Goal: Task Accomplishment & Management: Use online tool/utility

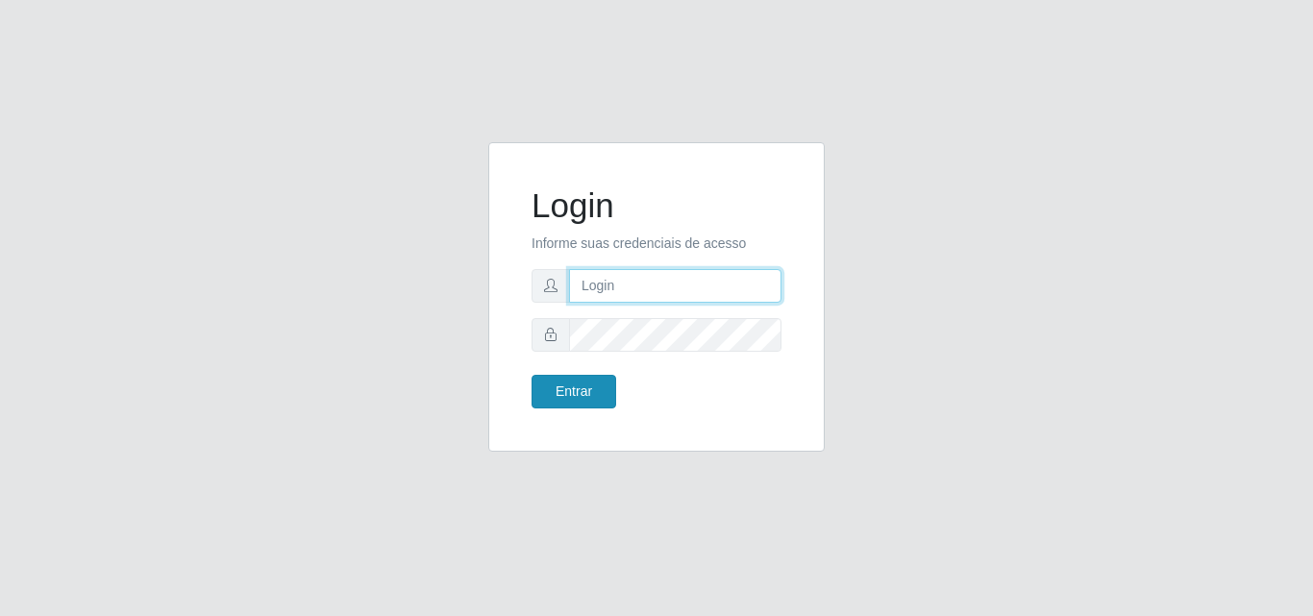
type input "[EMAIL_ADDRESS][DOMAIN_NAME]"
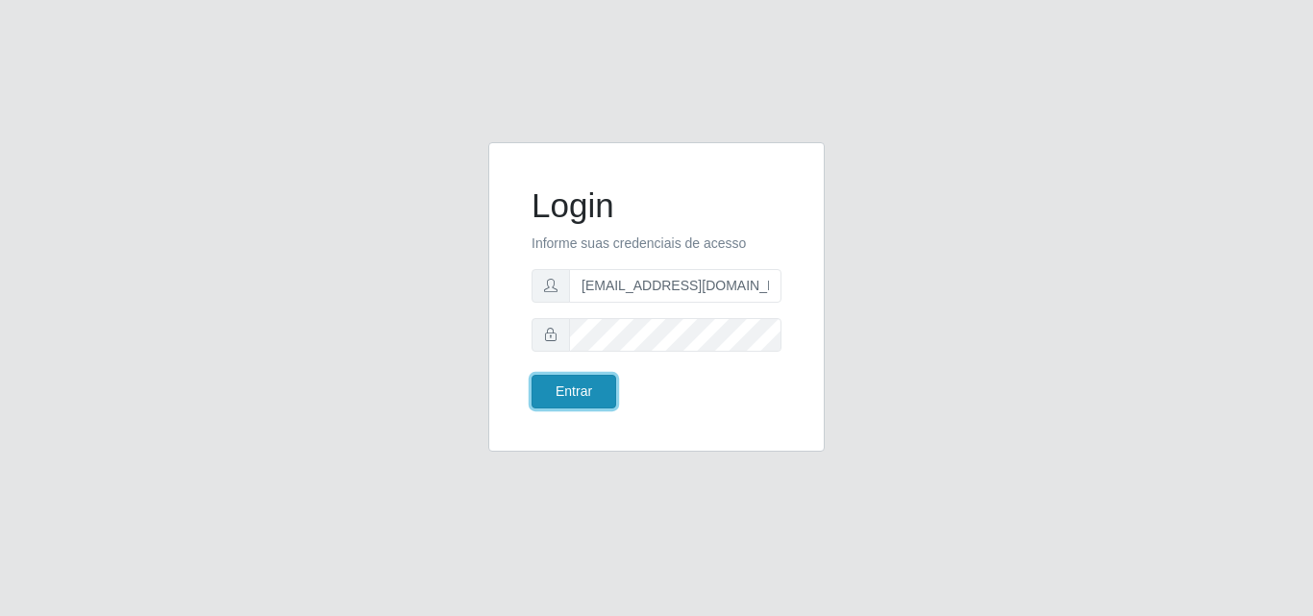
click at [567, 396] on button "Entrar" at bounding box center [574, 392] width 85 height 34
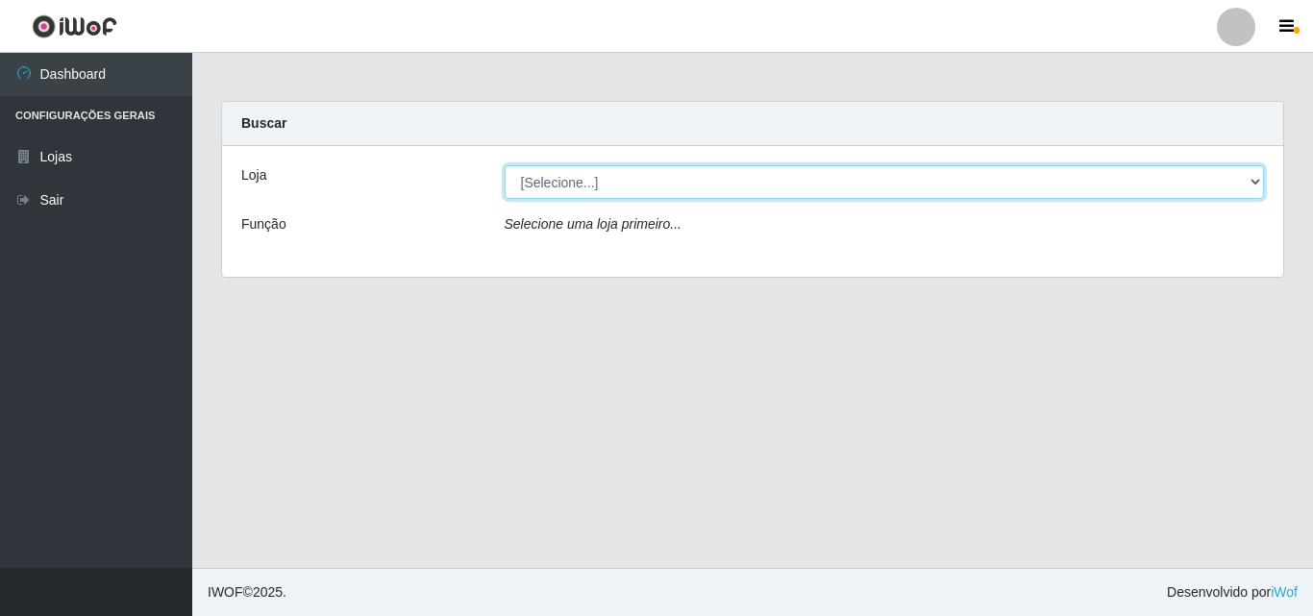
click at [563, 176] on select "[Selecione...] Rede Potiguar 1 - Macaíba" at bounding box center [885, 182] width 760 height 34
select select "100"
click at [505, 165] on select "[Selecione...] Rede Potiguar 1 - Macaíba" at bounding box center [885, 182] width 760 height 34
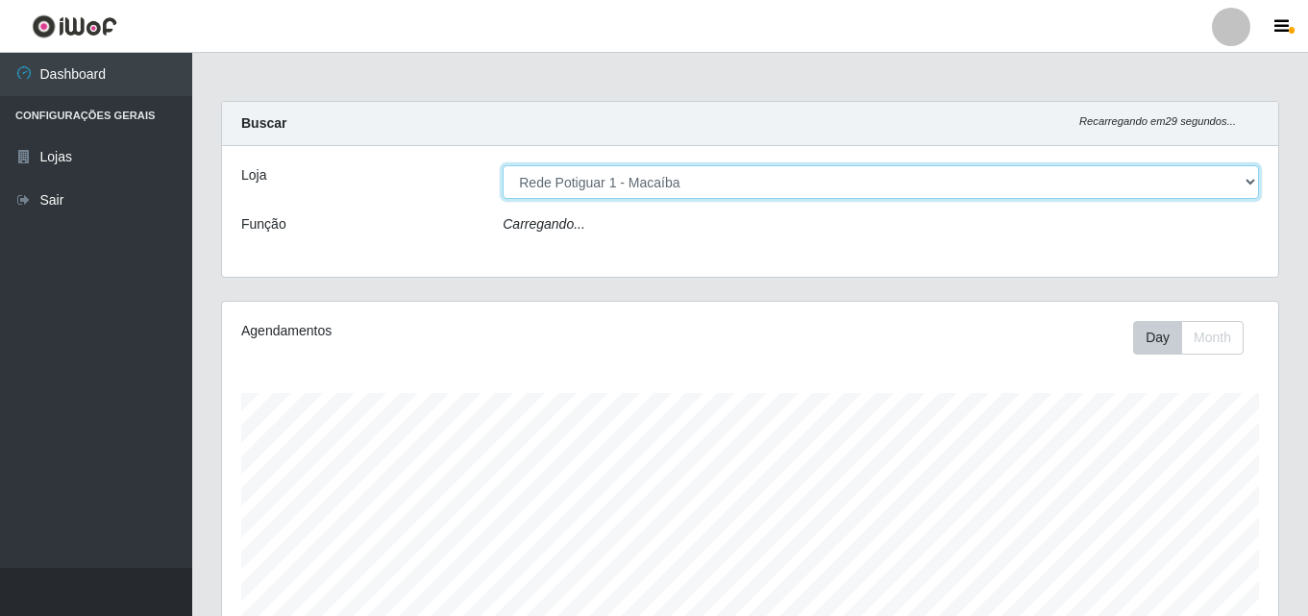
scroll to position [399, 1057]
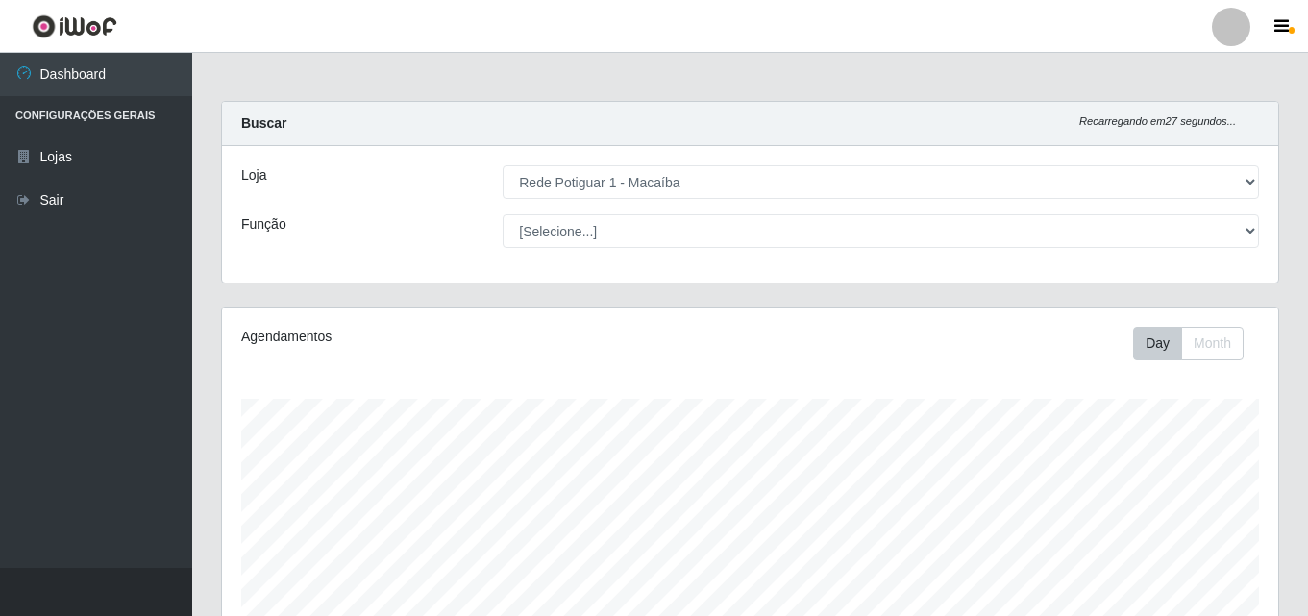
drag, startPoint x: 1306, startPoint y: 195, endPoint x: 1312, endPoint y: 380, distance: 184.7
click at [1308, 380] on html "Perfil Alterar Senha Sair Dashboard Configurações Gerais Lojas Sair Carregando.…" at bounding box center [654, 510] width 1308 height 1020
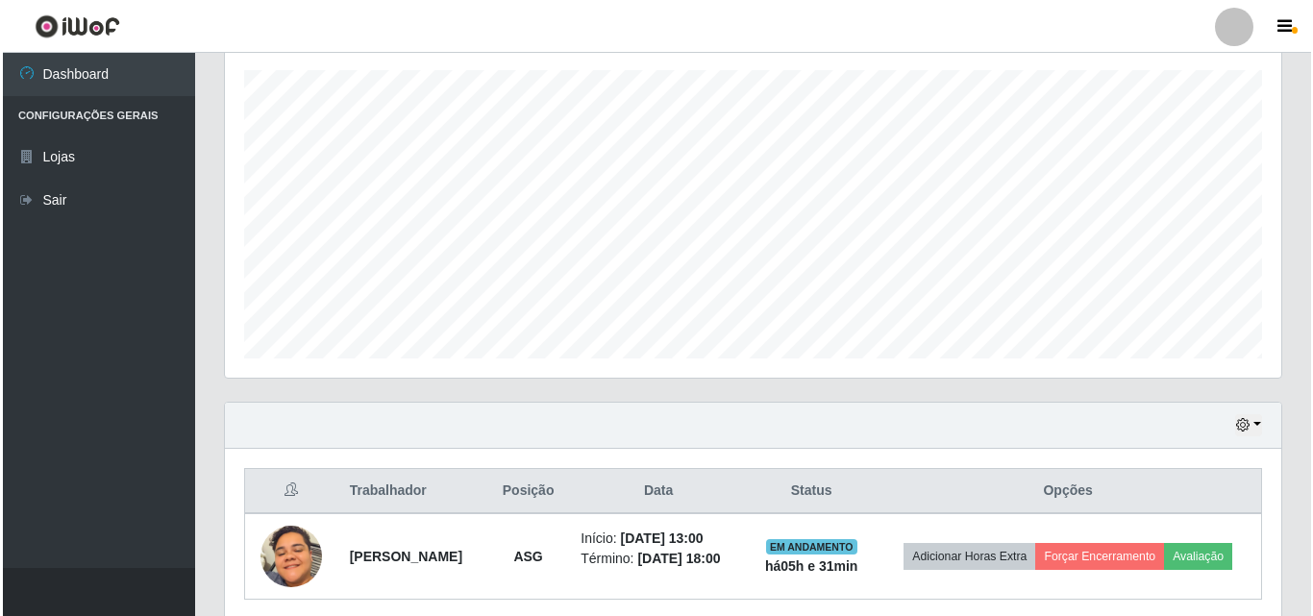
scroll to position [404, 0]
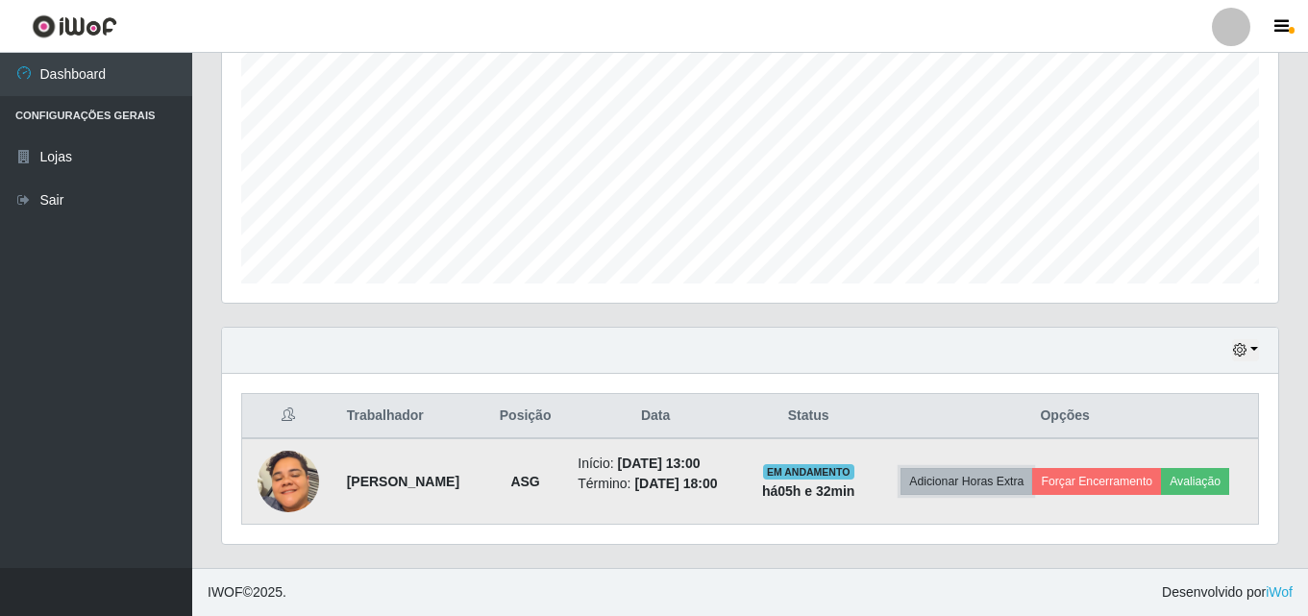
click at [991, 489] on button "Adicionar Horas Extra" at bounding box center [967, 481] width 132 height 27
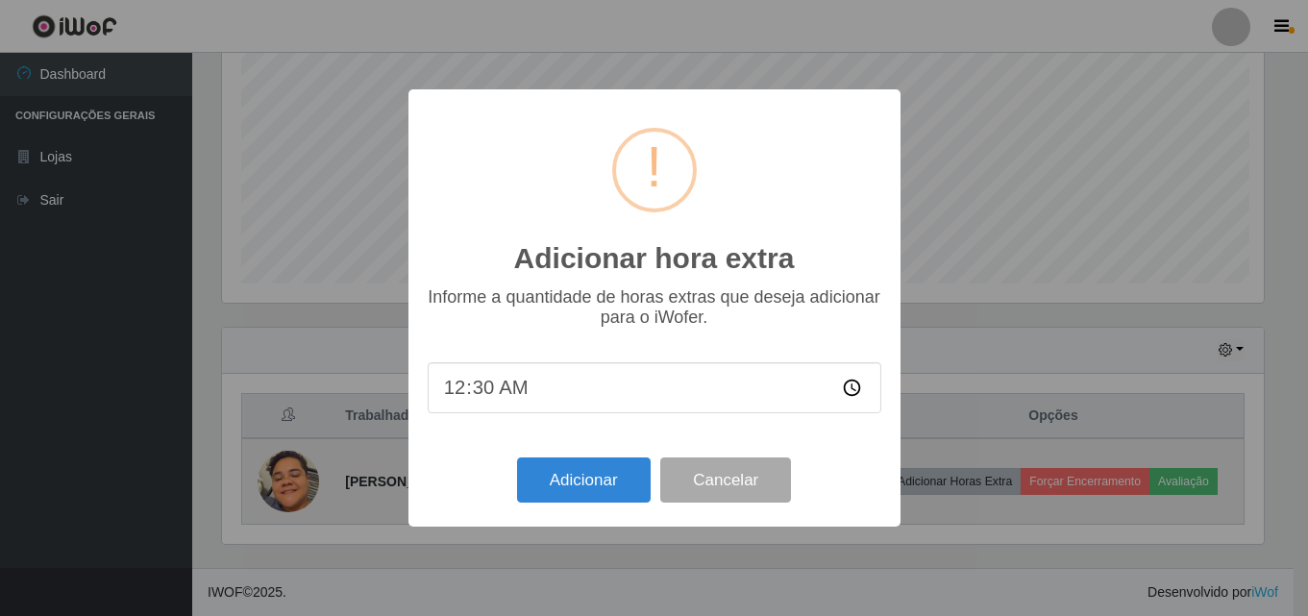
scroll to position [399, 1047]
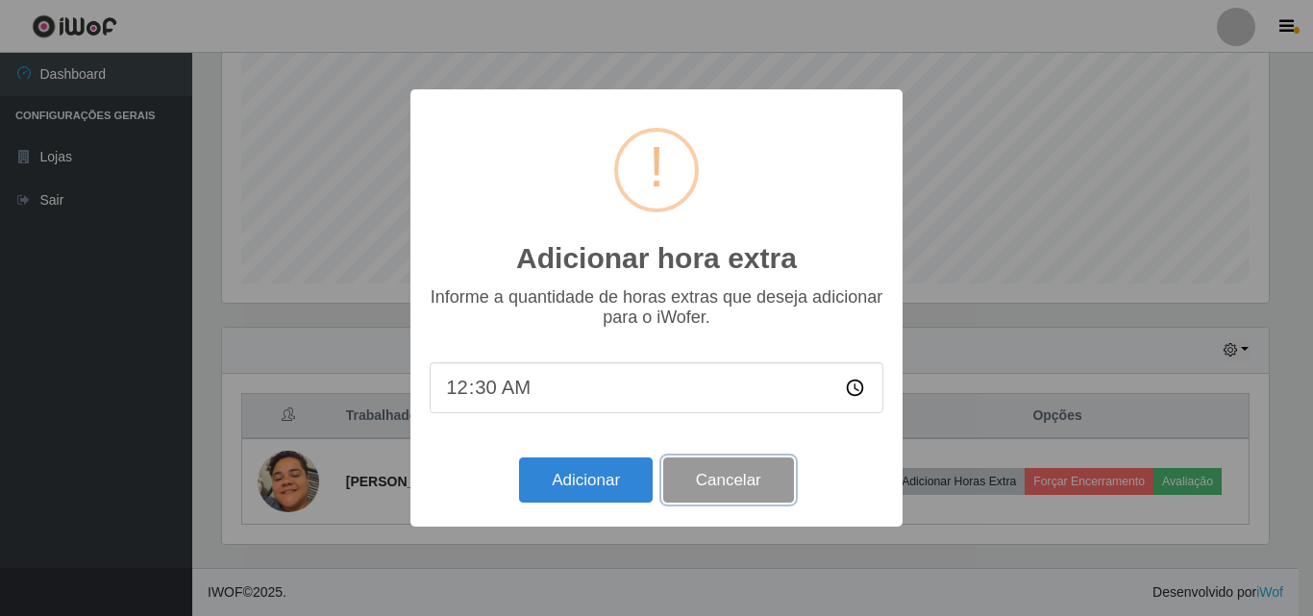
click at [733, 486] on button "Cancelar" at bounding box center [728, 480] width 131 height 45
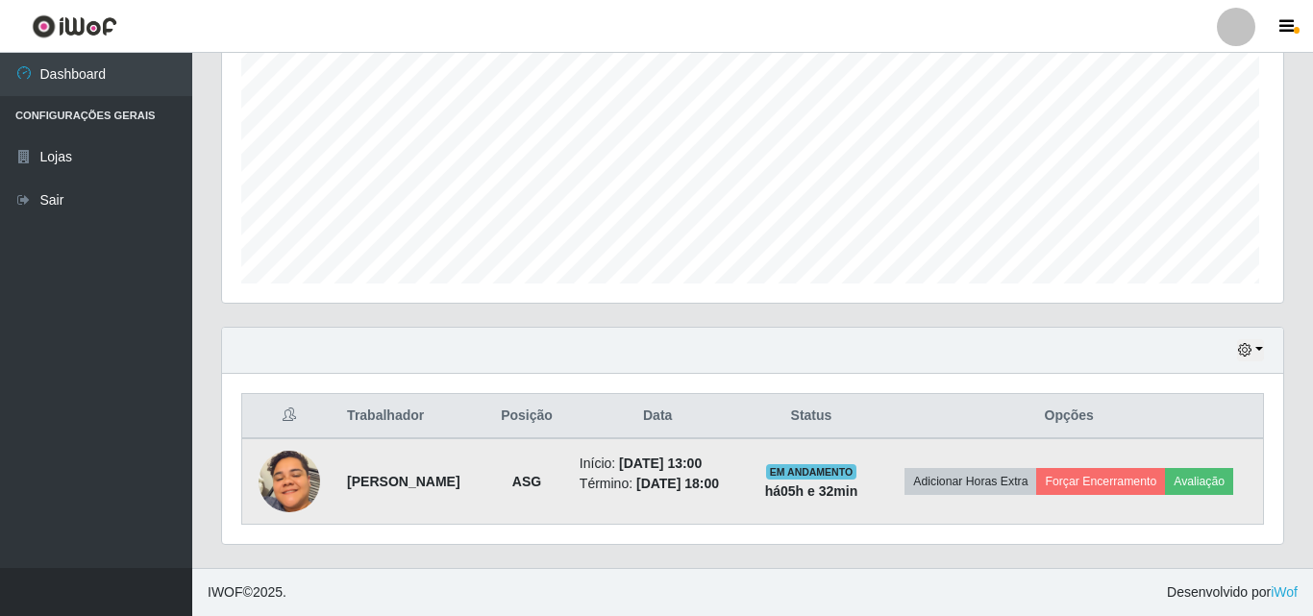
scroll to position [399, 1057]
click at [1096, 487] on button "Forçar Encerramento" at bounding box center [1097, 481] width 129 height 27
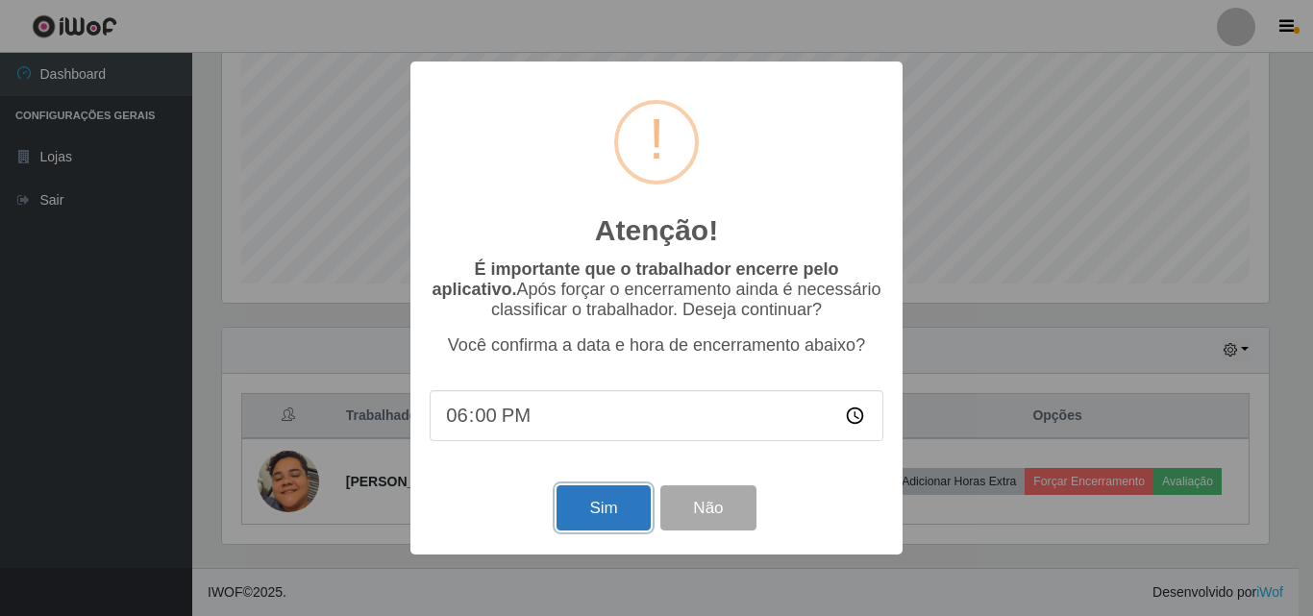
click at [601, 518] on button "Sim" at bounding box center [603, 508] width 93 height 45
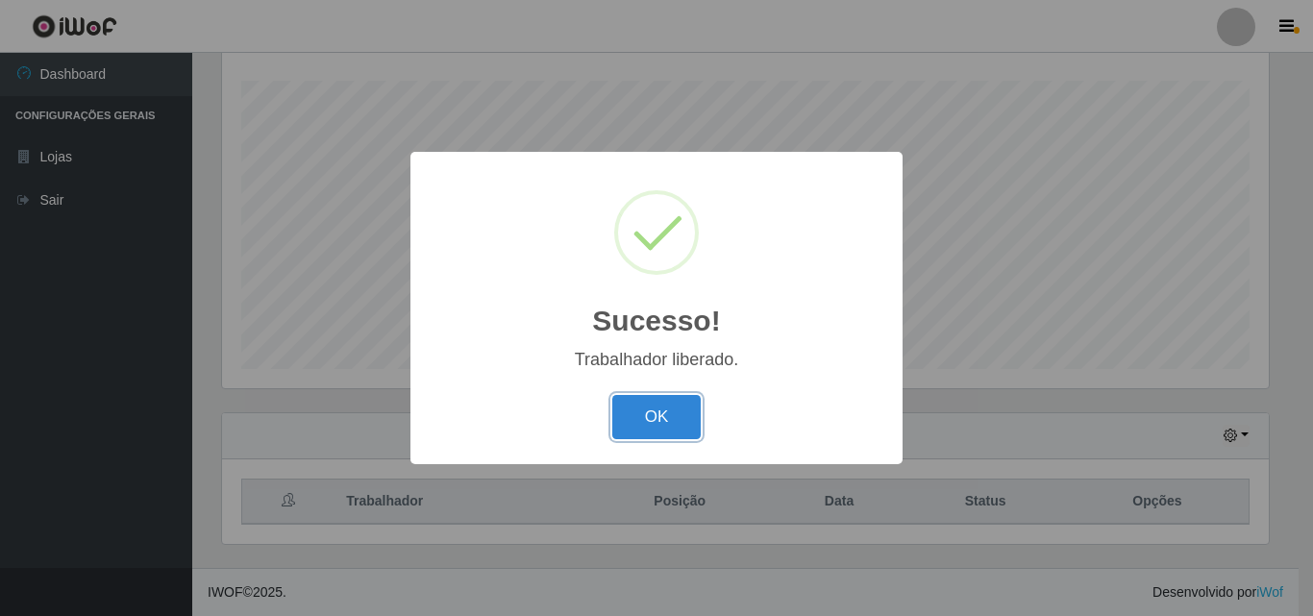
drag, startPoint x: 657, startPoint y: 419, endPoint x: 611, endPoint y: 238, distance: 186.3
click at [656, 419] on button "OK" at bounding box center [656, 417] width 89 height 45
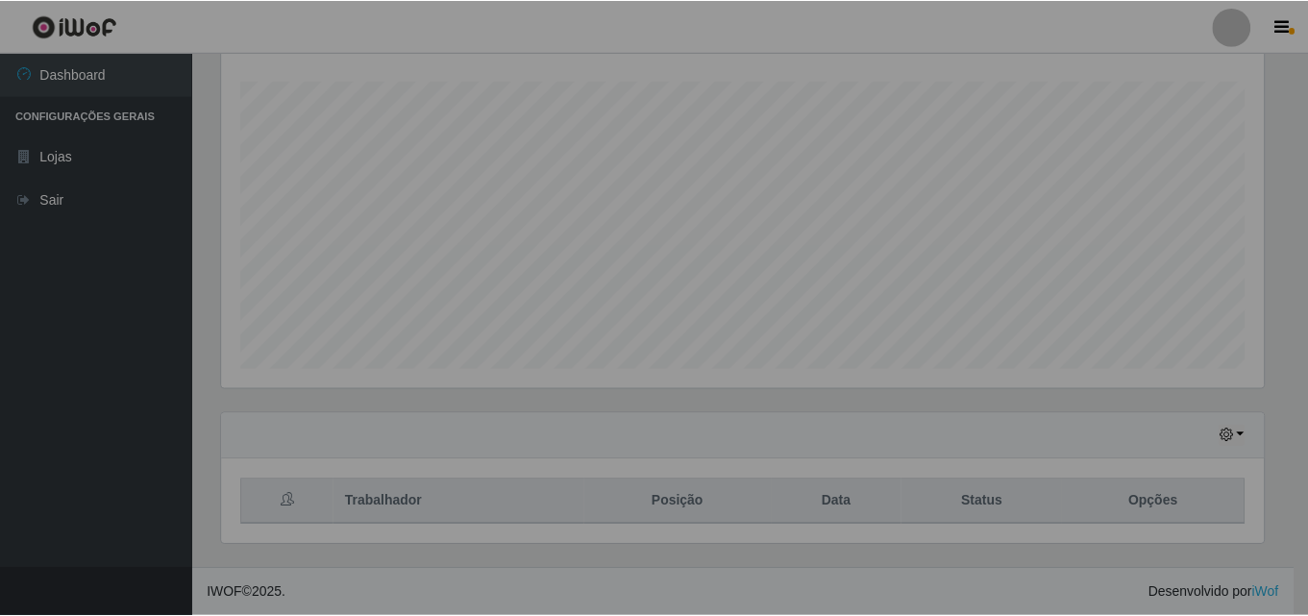
scroll to position [399, 1057]
